Goal: Find contact information: Obtain details needed to contact an individual or organization

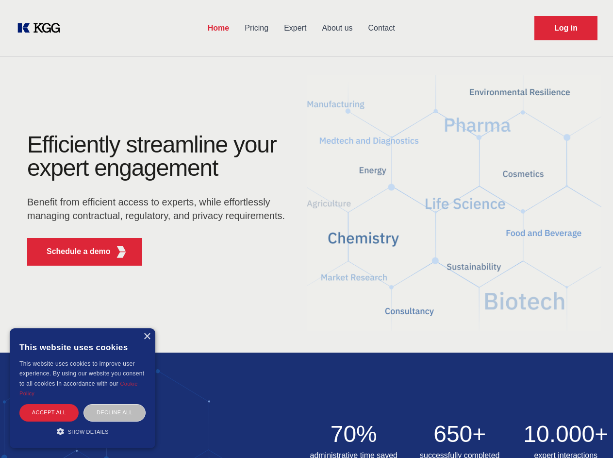
click at [306, 229] on div "Efficiently streamline your expert engagement Benefit from efficient access to …" at bounding box center [159, 203] width 295 height 140
click at [73, 252] on p "Schedule a demo" at bounding box center [79, 252] width 64 height 12
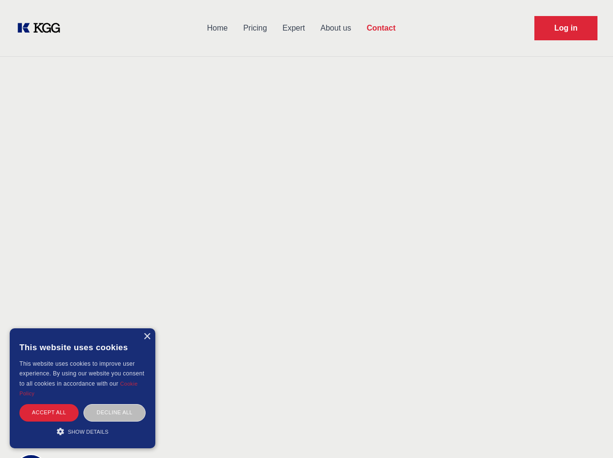
click at [147, 337] on div "× This website uses cookies This website uses cookies to improve user experienc…" at bounding box center [83, 388] width 146 height 120
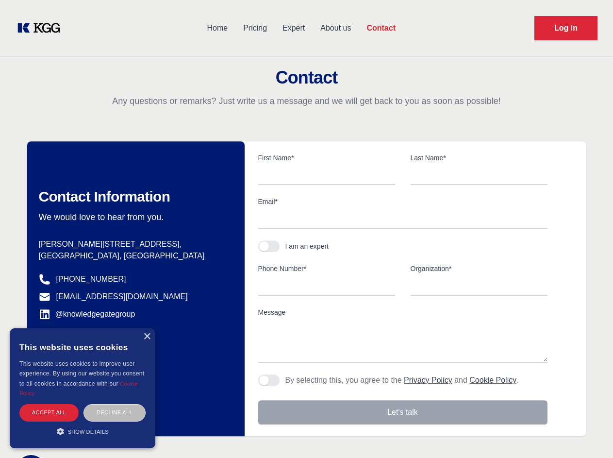
click at [49, 412] on div "Accept all" at bounding box center [48, 412] width 59 height 17
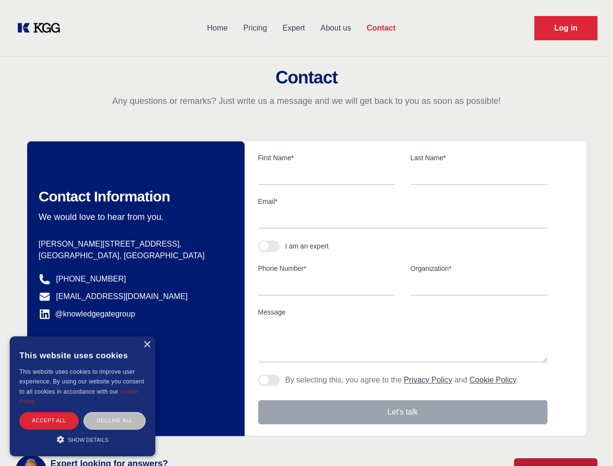
click at [115, 412] on div "Contact Information We would love to hear from you. Postal address [PERSON_NAME…" at bounding box center [136, 288] width 218 height 295
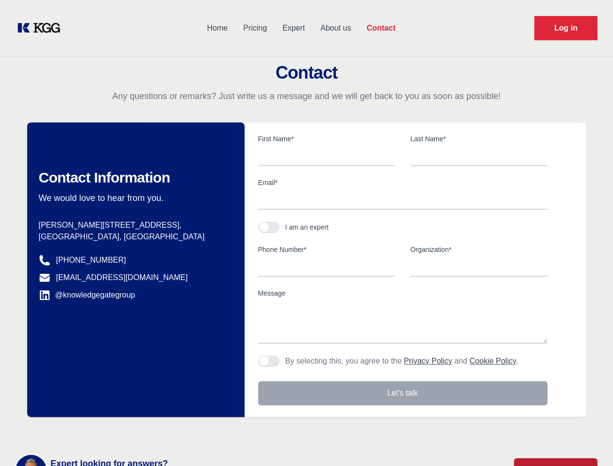
click at [83, 431] on main "Contact Any questions or remarks? Just write us a message and we will get back …" at bounding box center [306, 253] width 613 height 506
